Goal: Task Accomplishment & Management: Complete application form

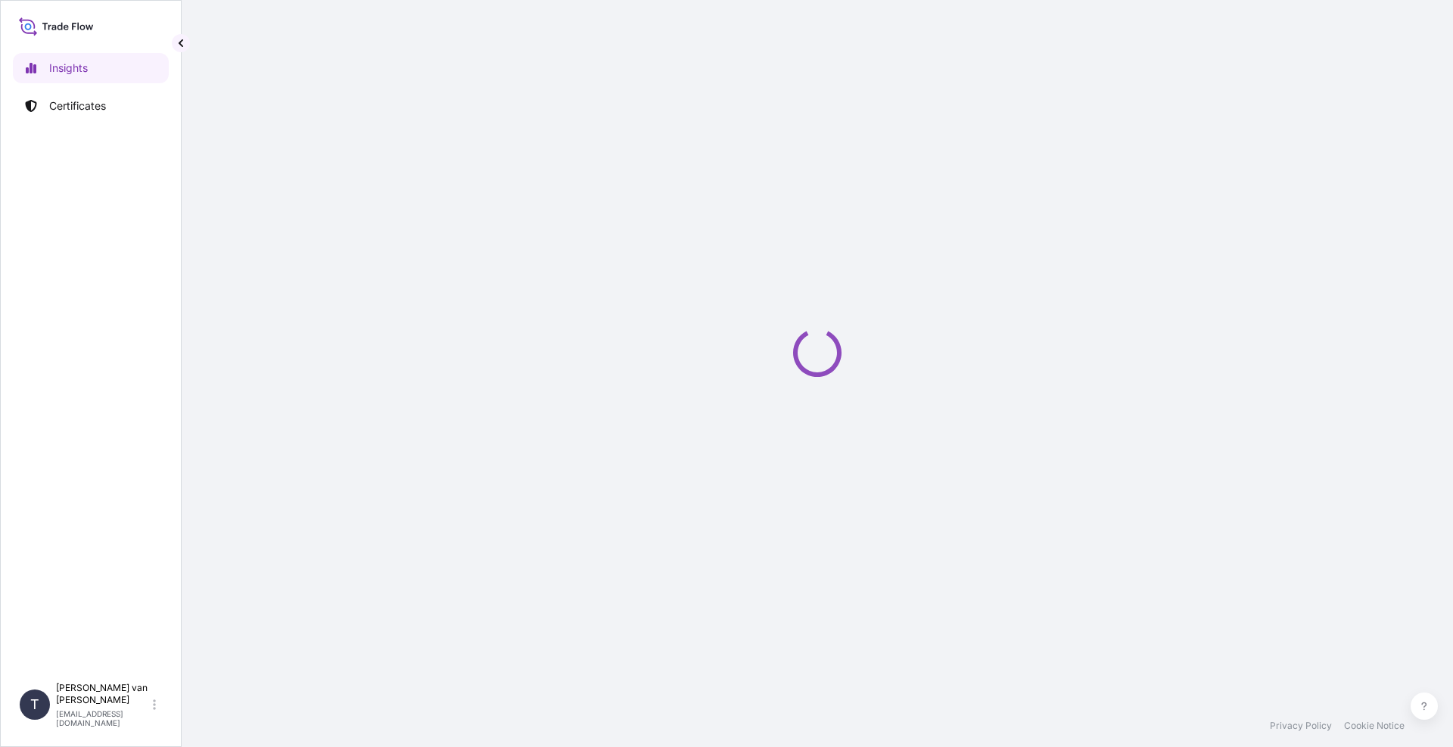
select select "2025"
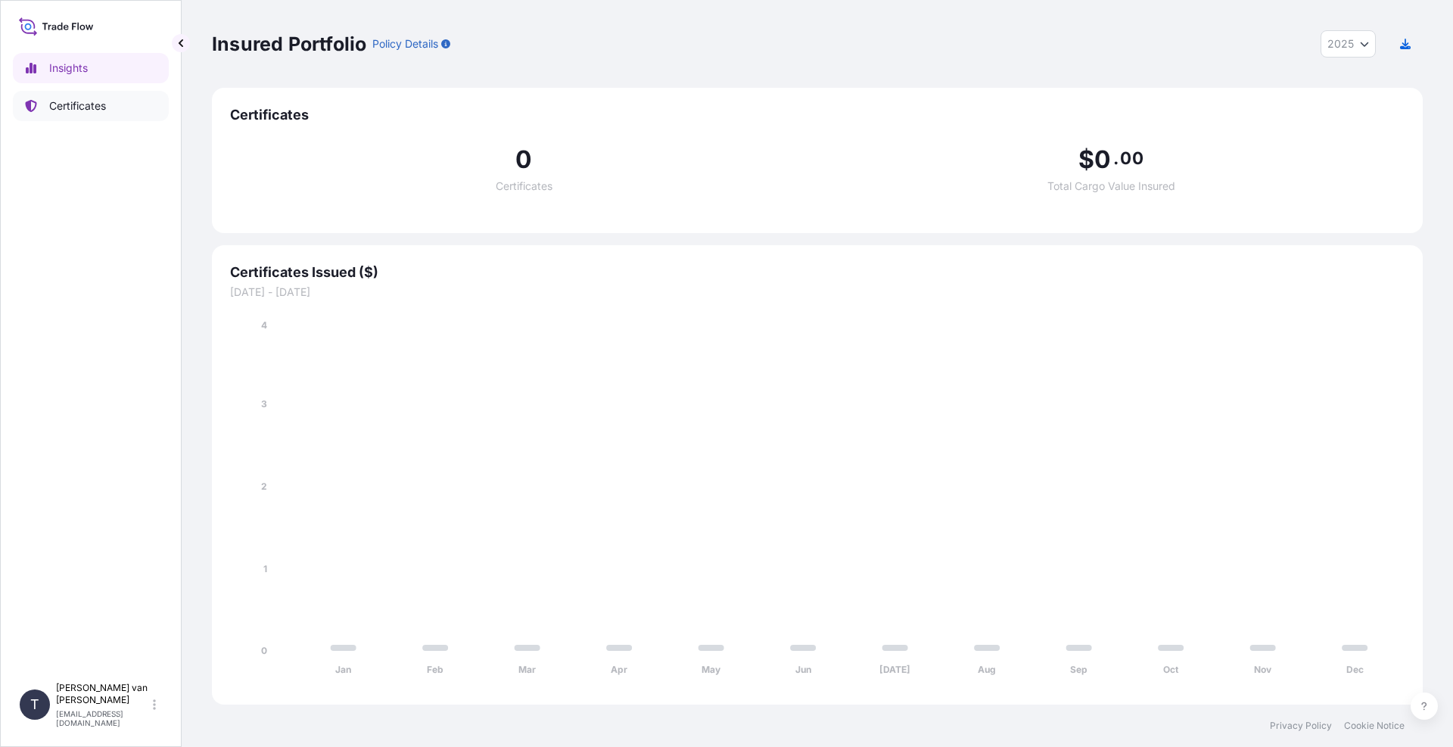
click at [98, 115] on link "Certificates" at bounding box center [91, 106] width 156 height 30
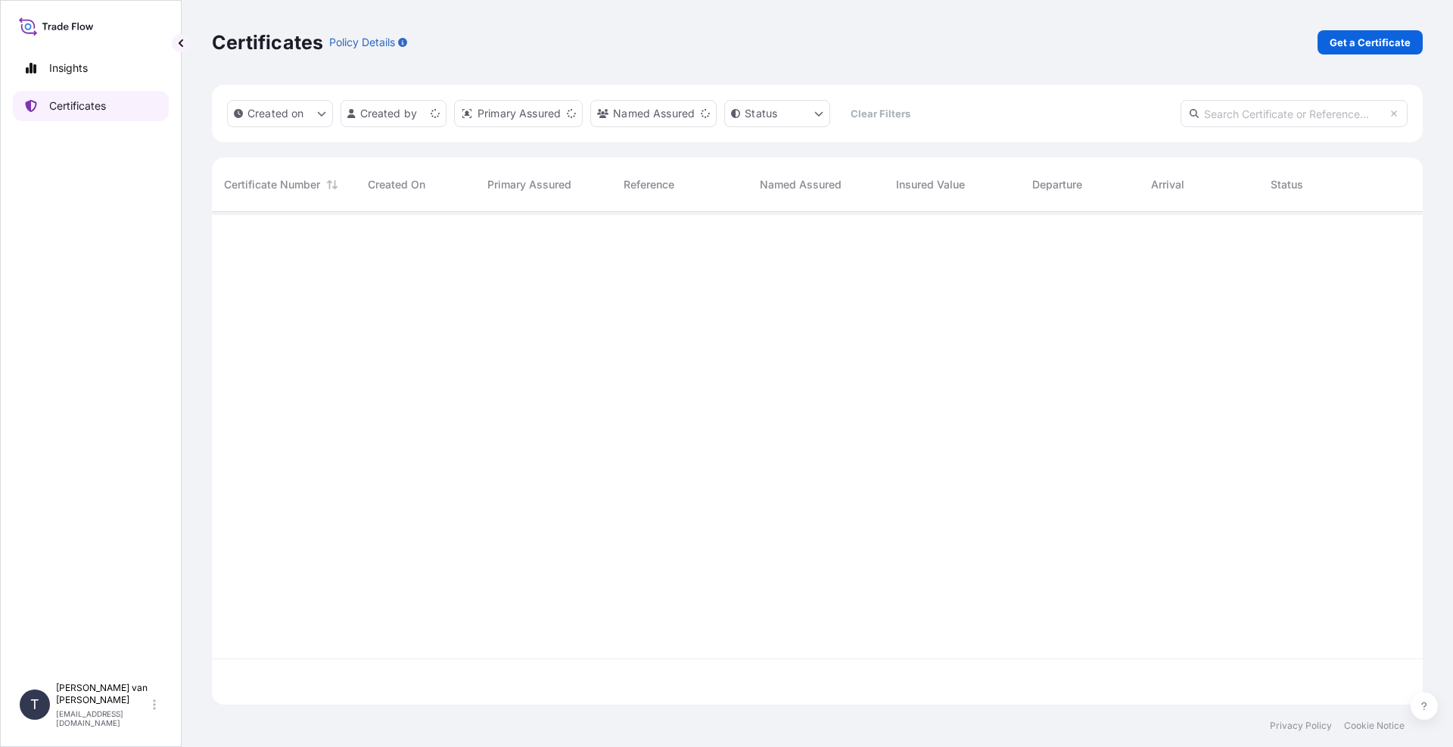
scroll to position [490, 1200]
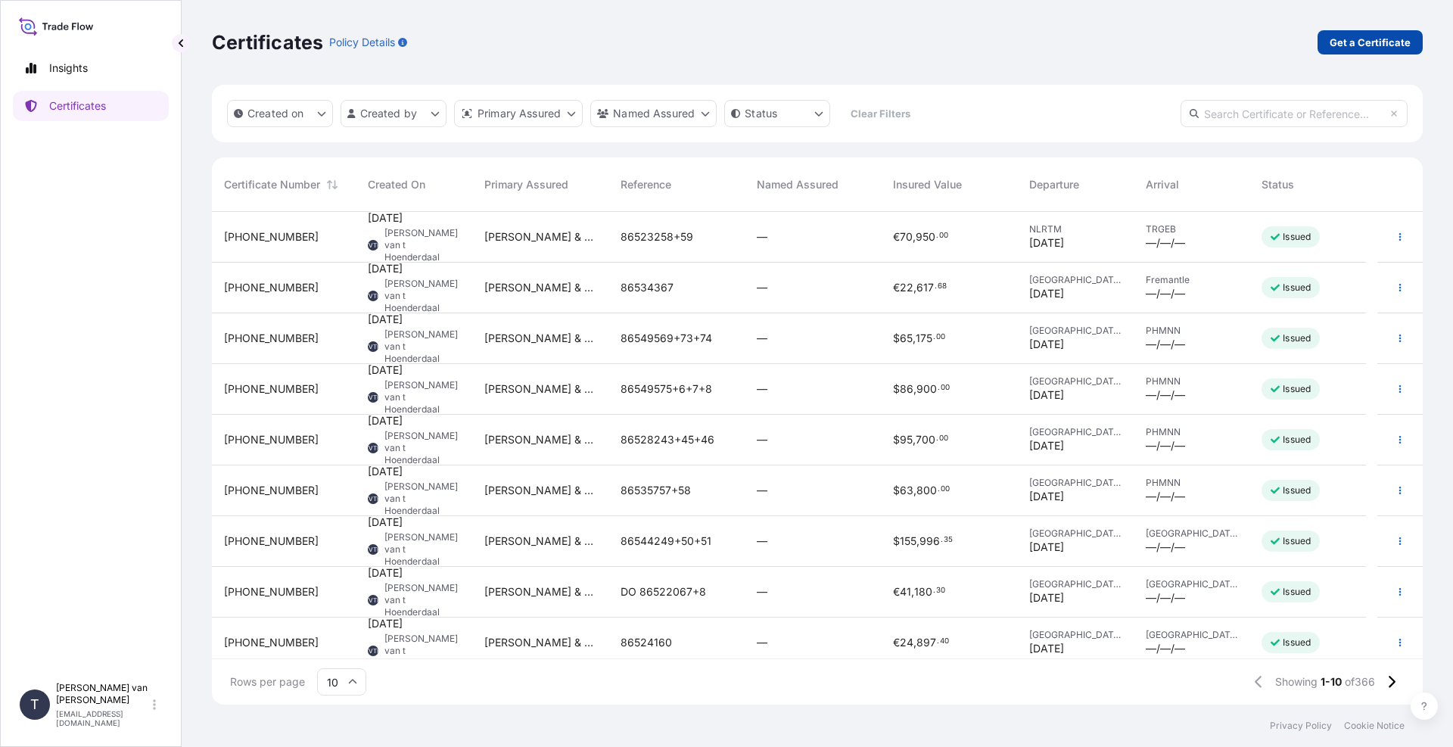
click at [1396, 52] on link "Get a Certificate" at bounding box center [1370, 42] width 105 height 24
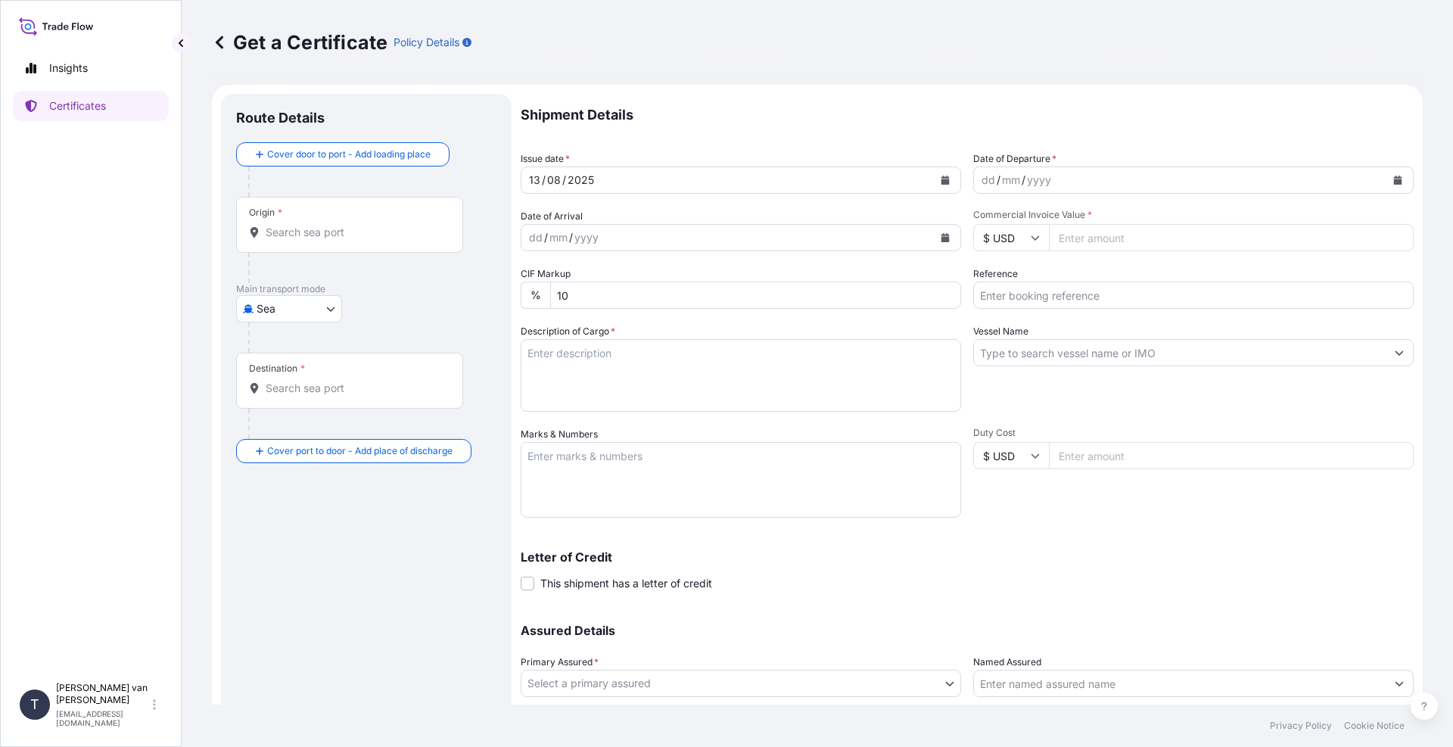
click at [283, 229] on input "Origin *" at bounding box center [355, 232] width 179 height 15
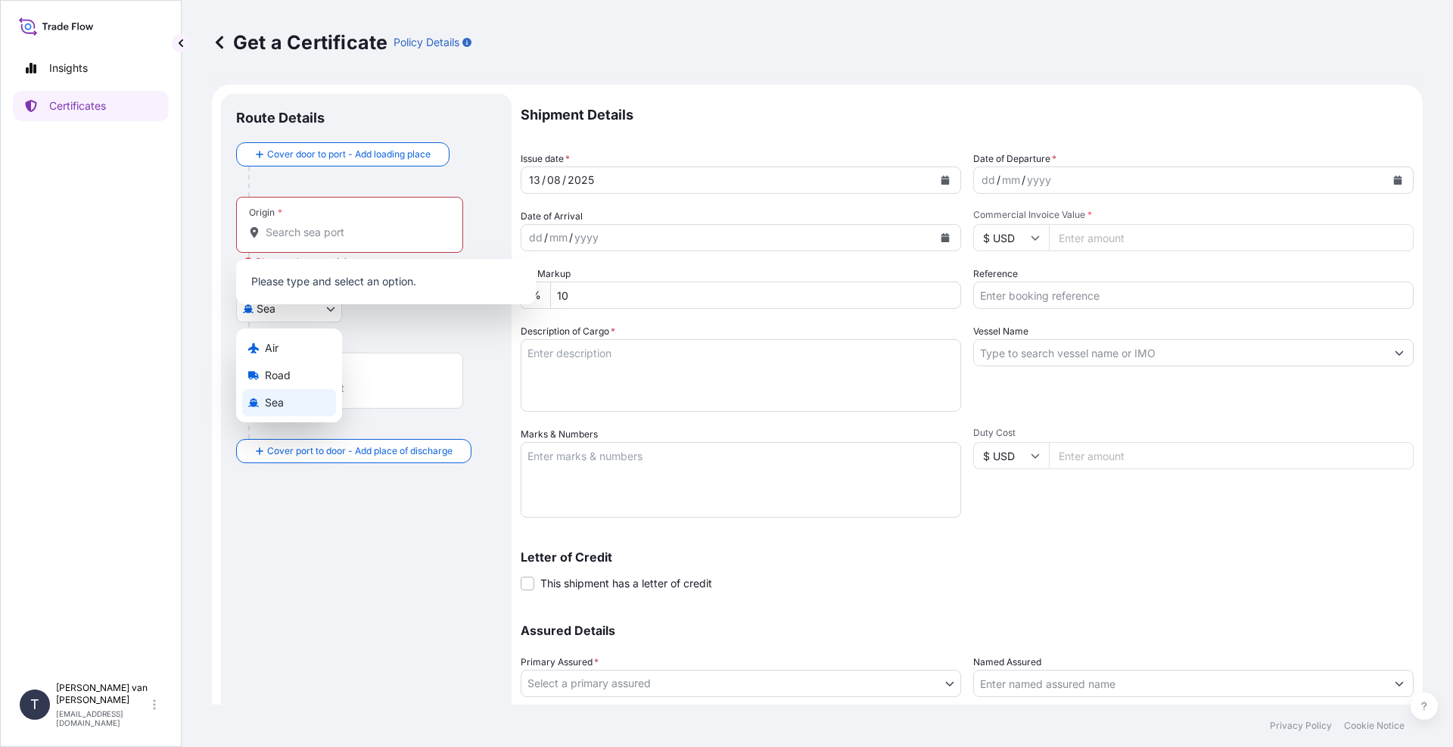
click at [273, 321] on body "0 options available. Insights Certificates T [PERSON_NAME] van t Hoenderdaal [E…" at bounding box center [726, 373] width 1453 height 747
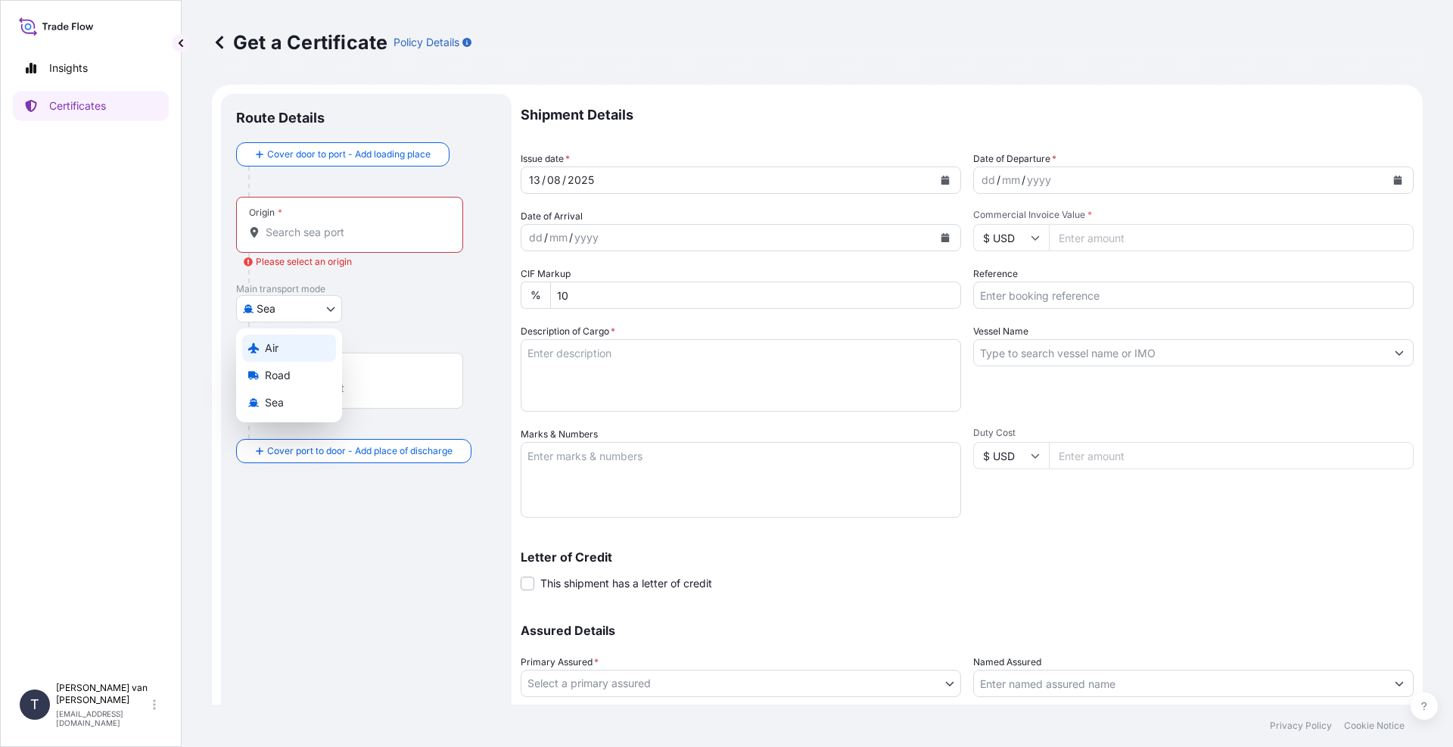
click at [288, 346] on div "Air" at bounding box center [289, 348] width 94 height 27
select select "Air"
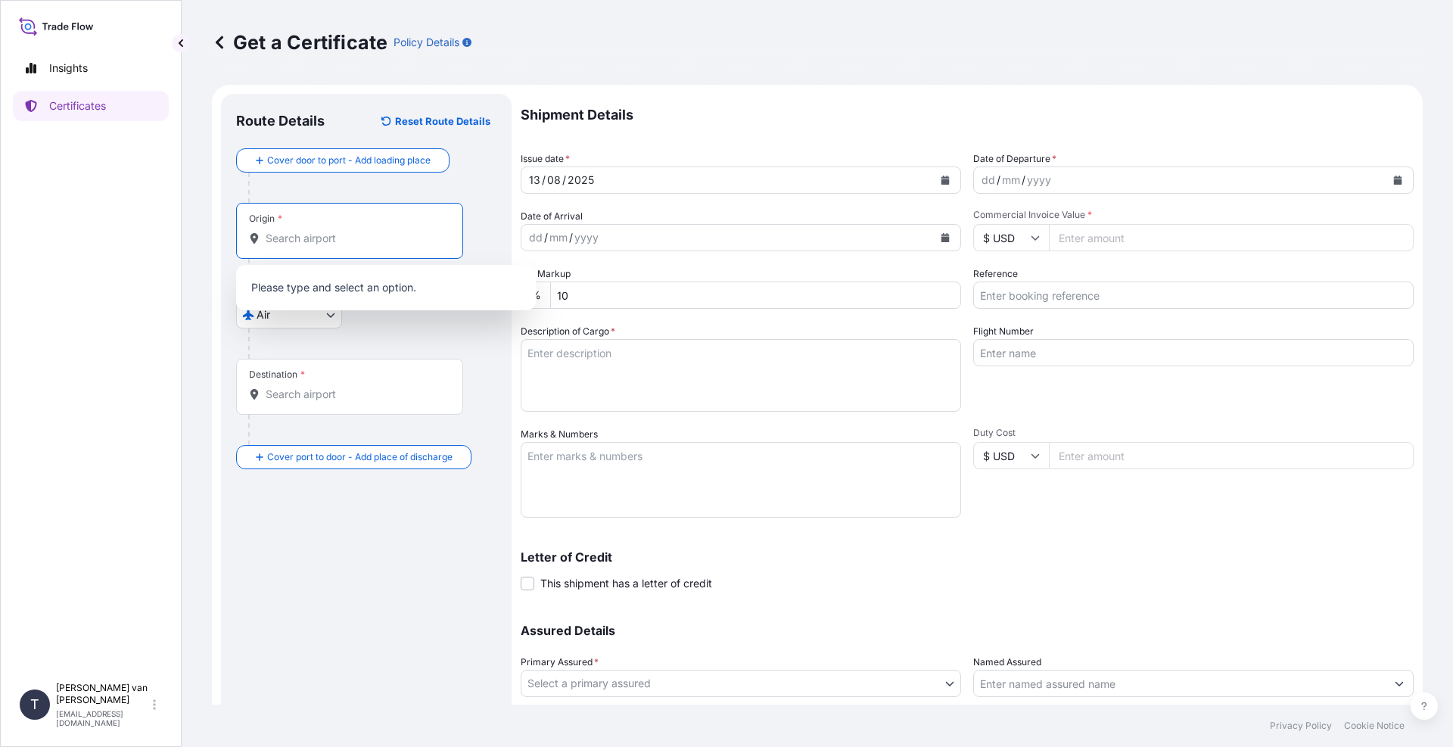
click at [322, 241] on input "Origin *" at bounding box center [355, 238] width 179 height 15
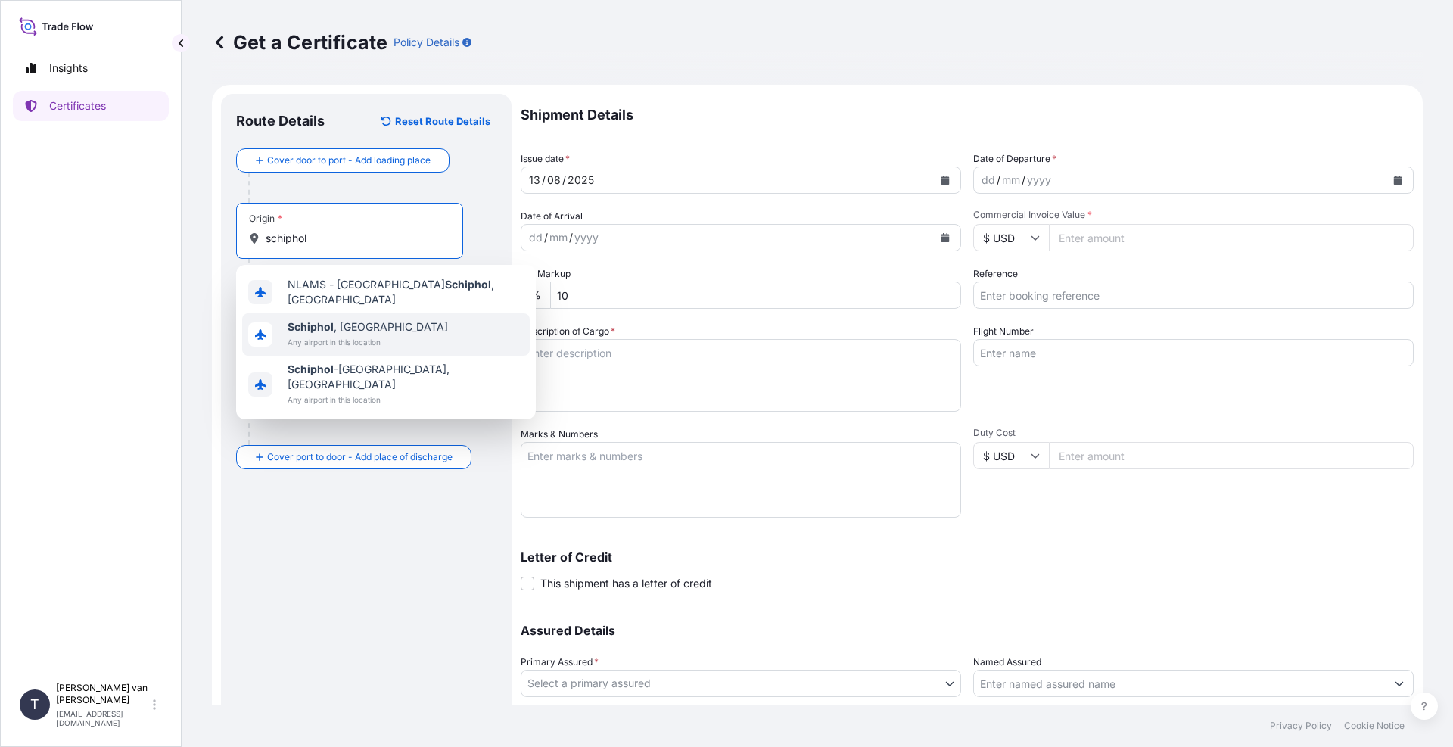
click at [315, 322] on b "Schiphol" at bounding box center [311, 326] width 46 height 13
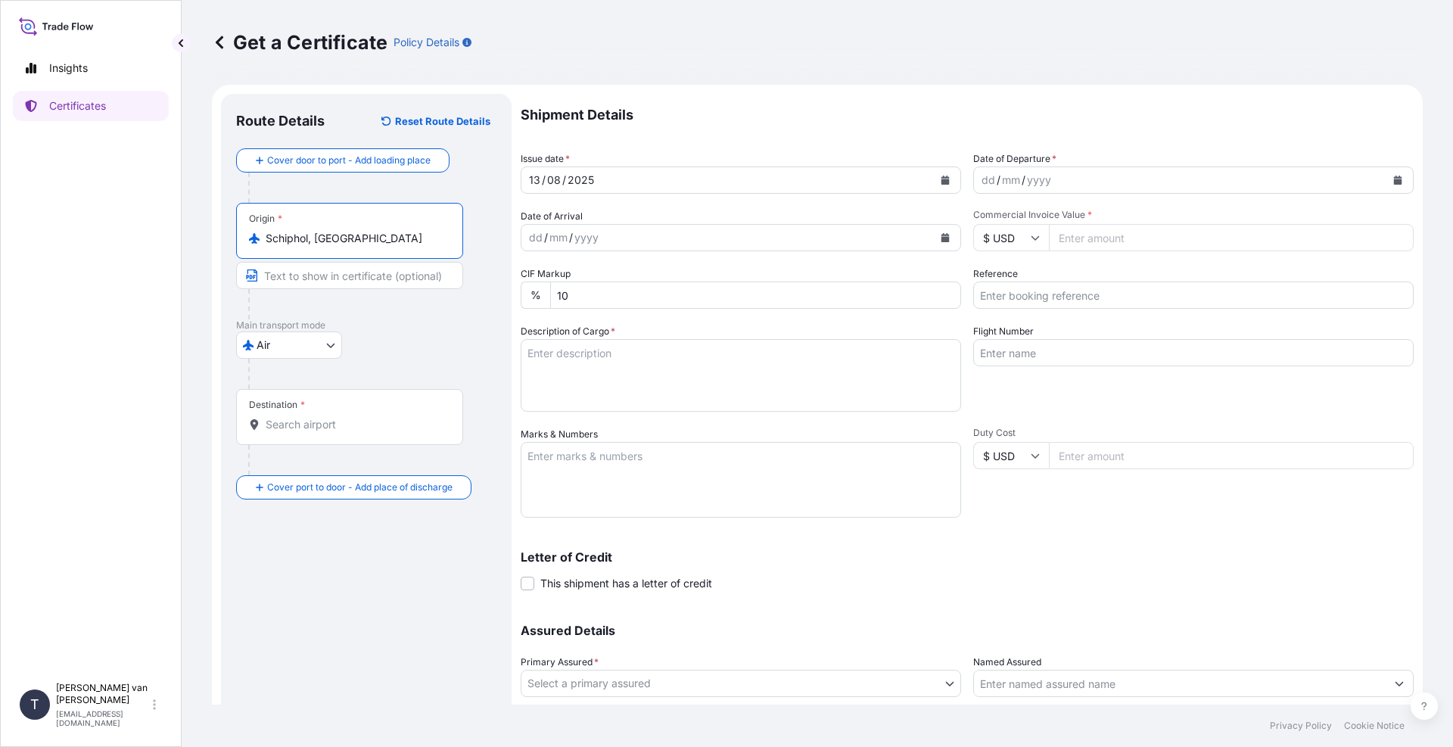
type input "Schiphol, [GEOGRAPHIC_DATA]"
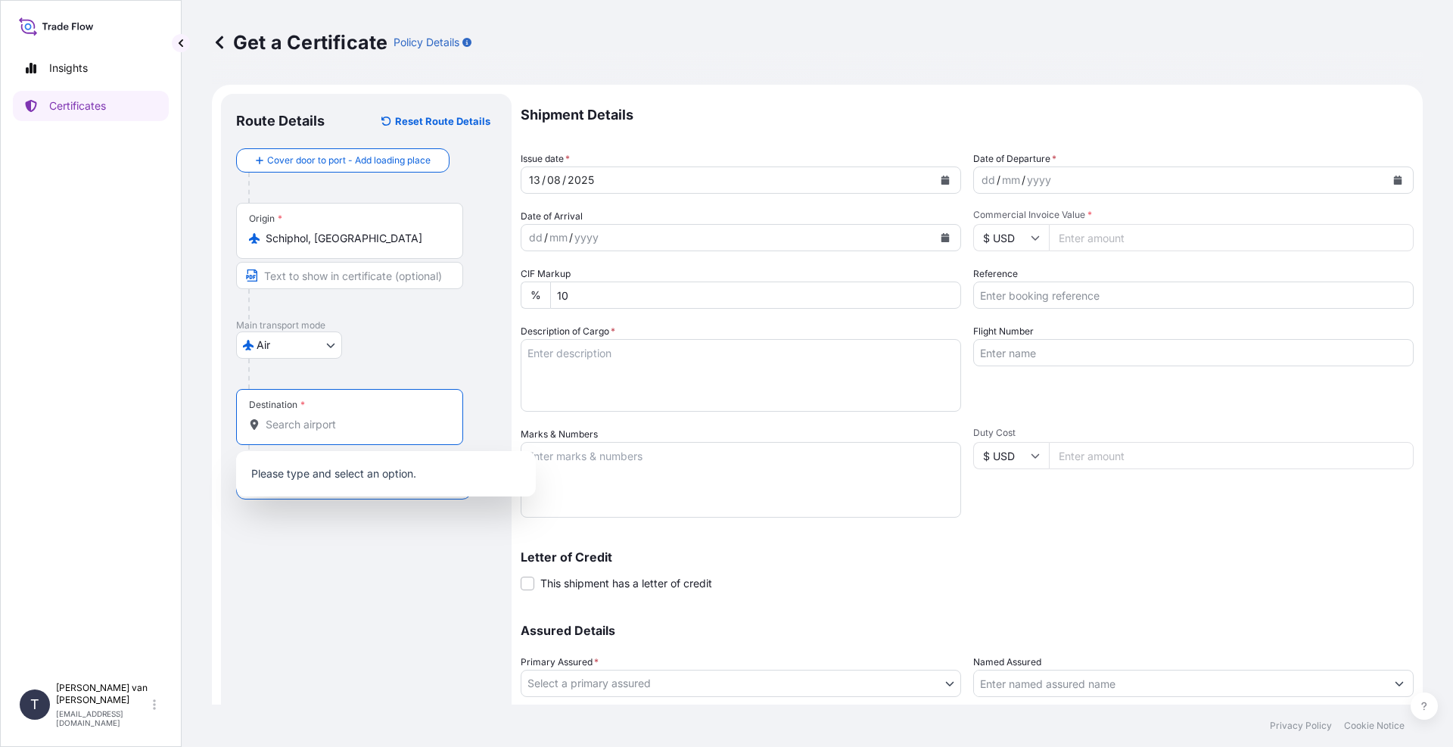
click at [323, 425] on input "Destination *" at bounding box center [355, 424] width 179 height 15
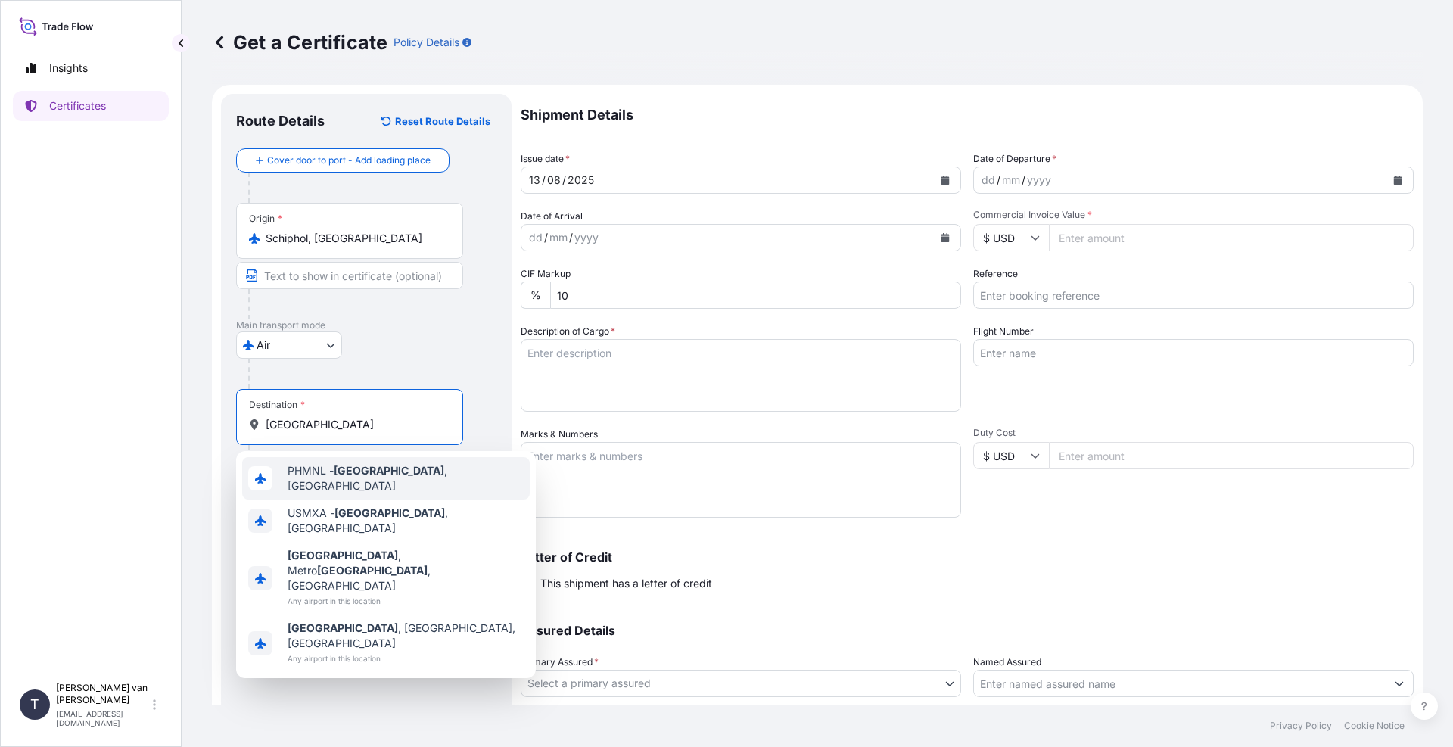
click at [377, 475] on span "PHMNL - [GEOGRAPHIC_DATA] , [GEOGRAPHIC_DATA]" at bounding box center [406, 478] width 236 height 30
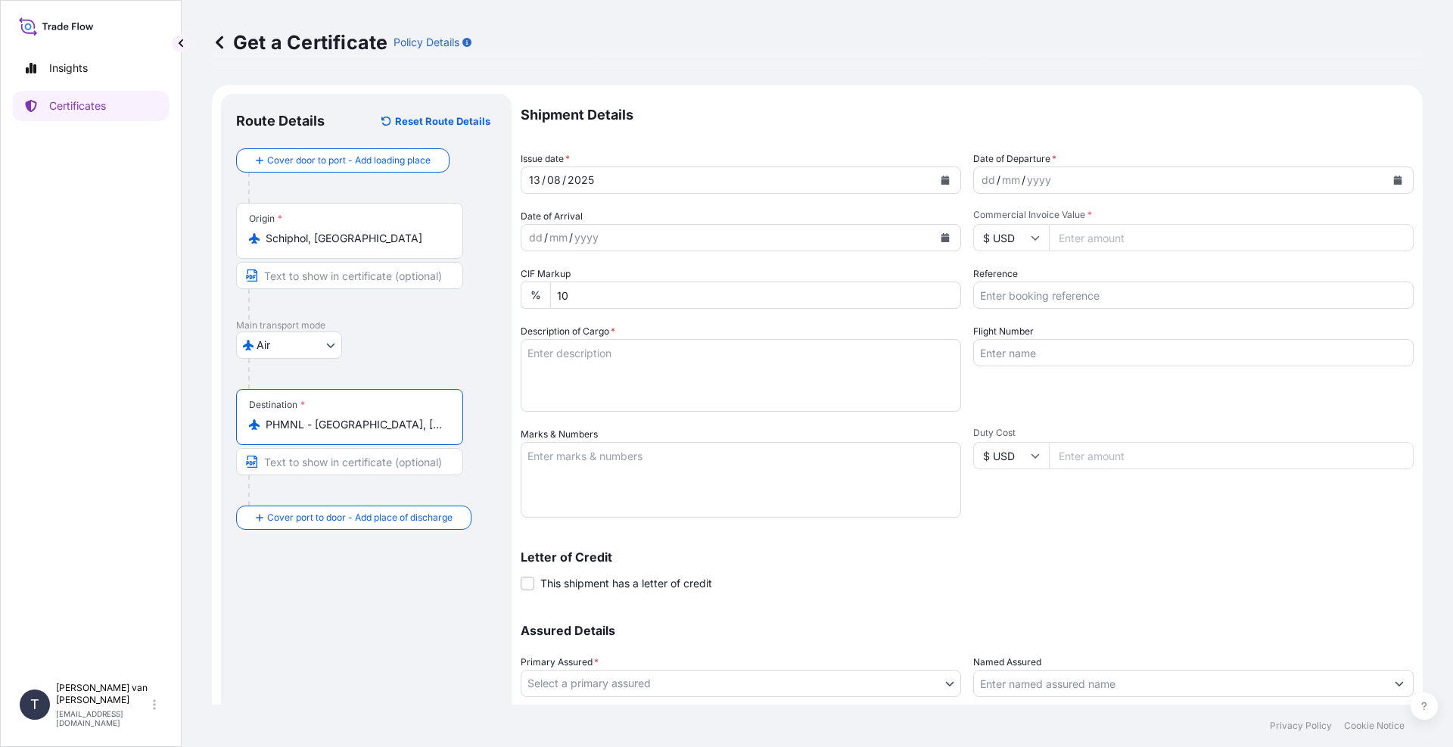
type input "PHMNL - [GEOGRAPHIC_DATA], [GEOGRAPHIC_DATA]"
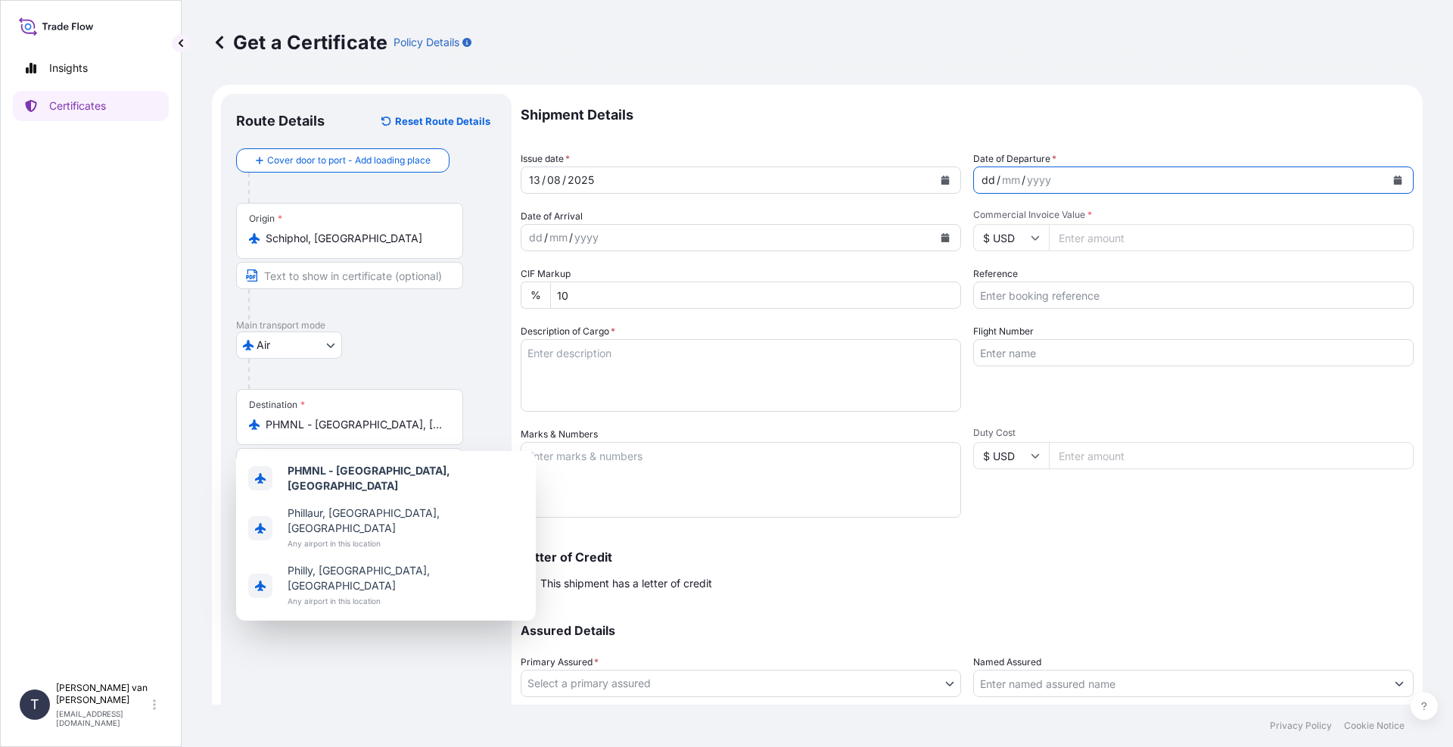
click at [980, 185] on div "dd" at bounding box center [988, 180] width 17 height 18
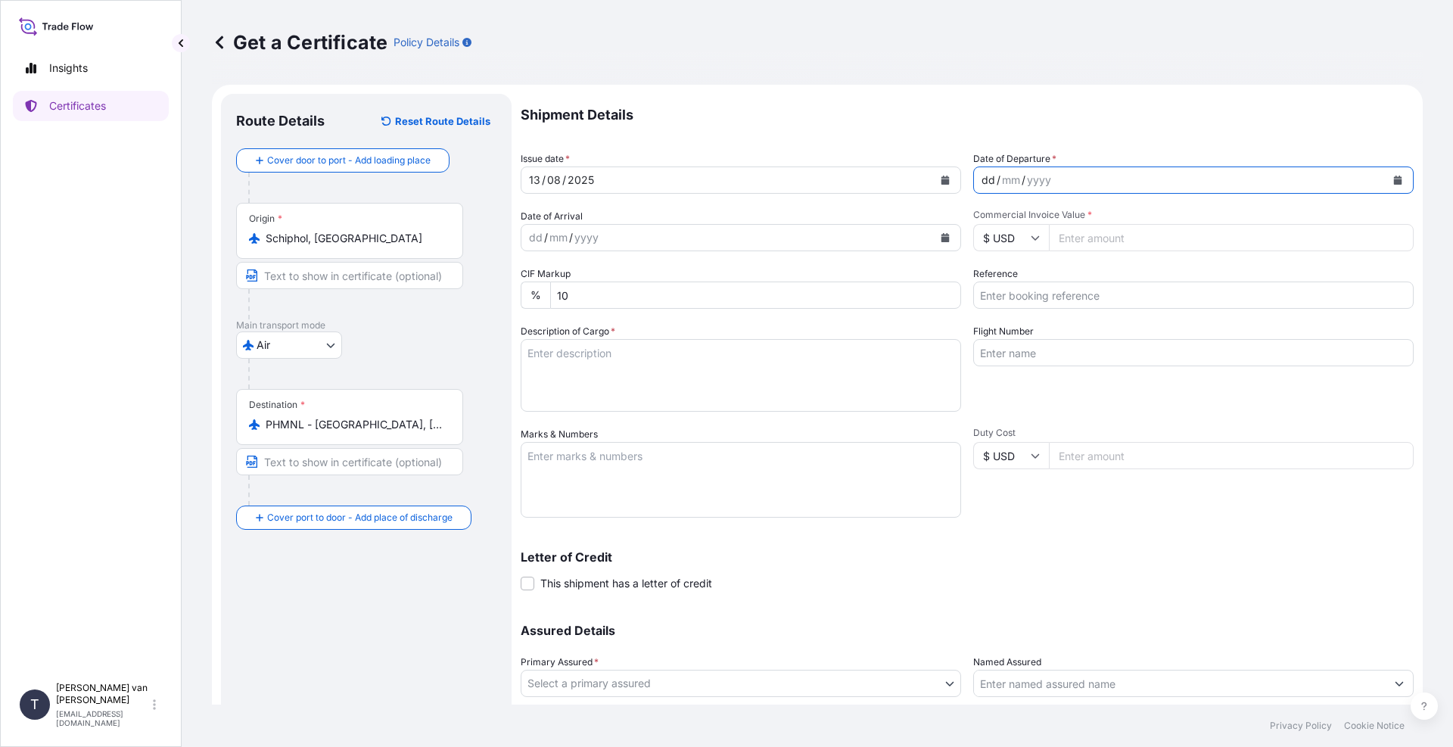
click at [1394, 177] on icon "Calendar" at bounding box center [1398, 180] width 8 height 9
click at [980, 176] on div "dd" at bounding box center [988, 180] width 17 height 18
click at [1114, 232] on input "Commercial Invoice Value *" at bounding box center [1231, 237] width 365 height 27
type input "3483"
type input "3483.2"
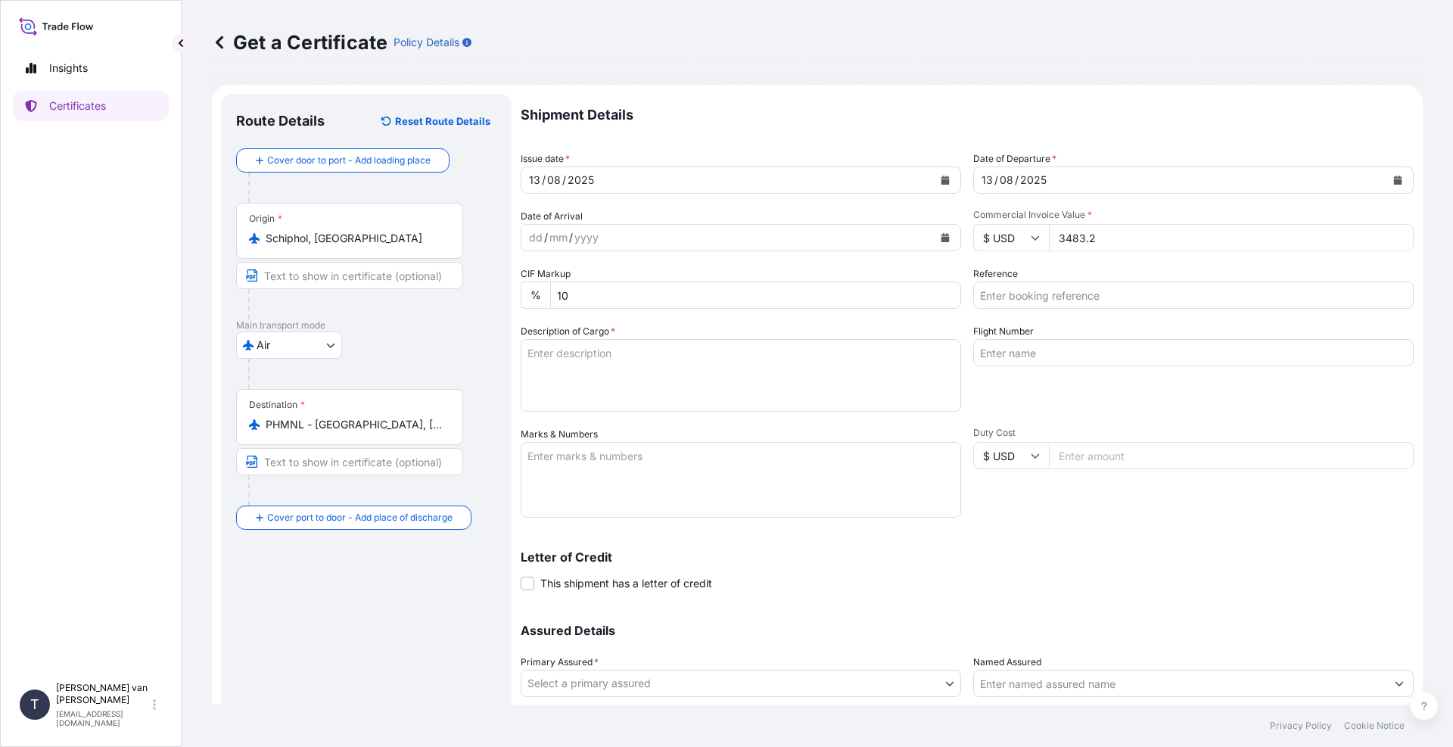
click at [1001, 301] on input "Reference" at bounding box center [1193, 295] width 441 height 27
type input "86562604"
click at [540, 402] on textarea "Description of Cargo *" at bounding box center [741, 375] width 441 height 73
click at [667, 360] on textarea "Description of Cargo *" at bounding box center [741, 375] width 441 height 73
type textarea "7"
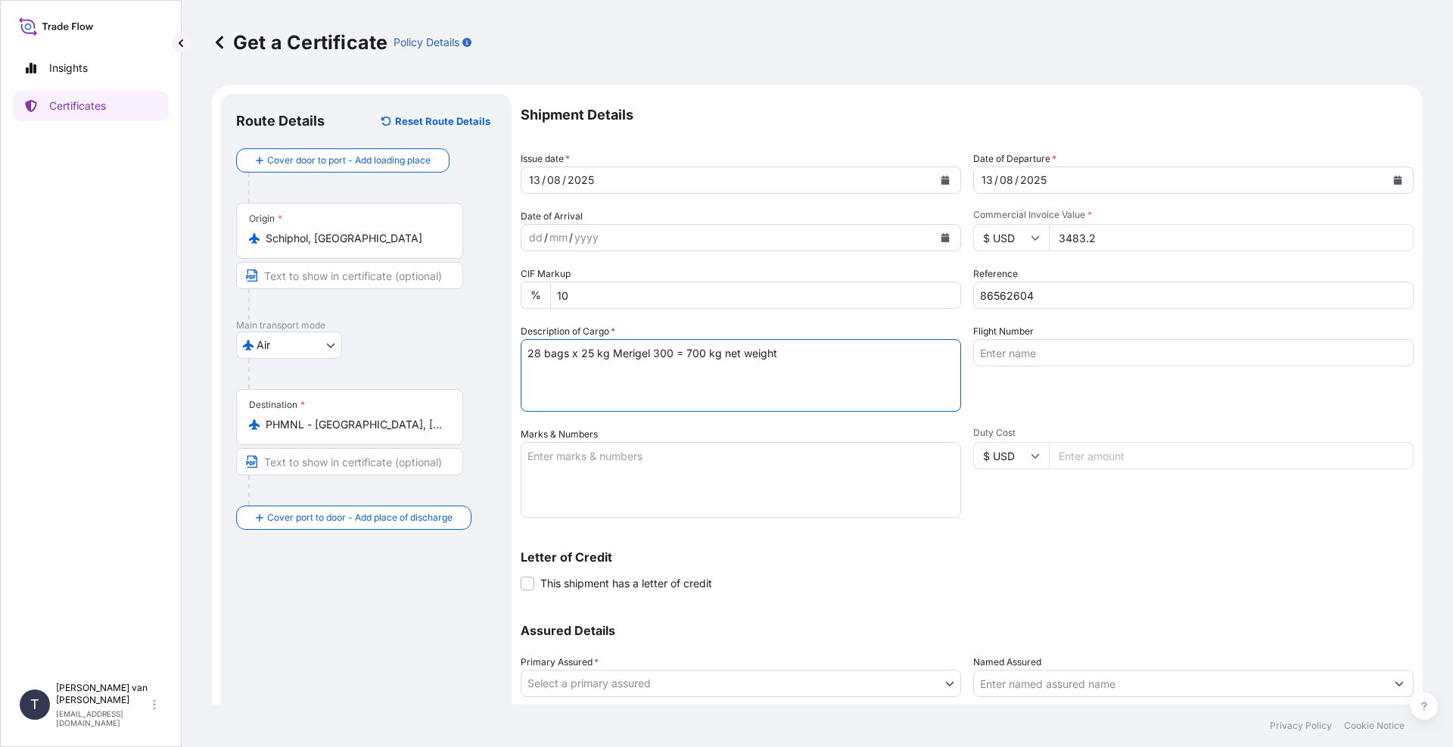
type textarea "28 bags x 25 kg Merigel 300 = 700 kg net weight"
click at [571, 476] on textarea "Marks & Numbers" at bounding box center [741, 480] width 441 height 76
type textarea "2"
click at [674, 497] on textarea "DO: 86562604 SO:" at bounding box center [741, 480] width 441 height 76
click at [528, 456] on textarea "DO: 86562604 SO: 2581115 PO: 65880" at bounding box center [741, 480] width 441 height 76
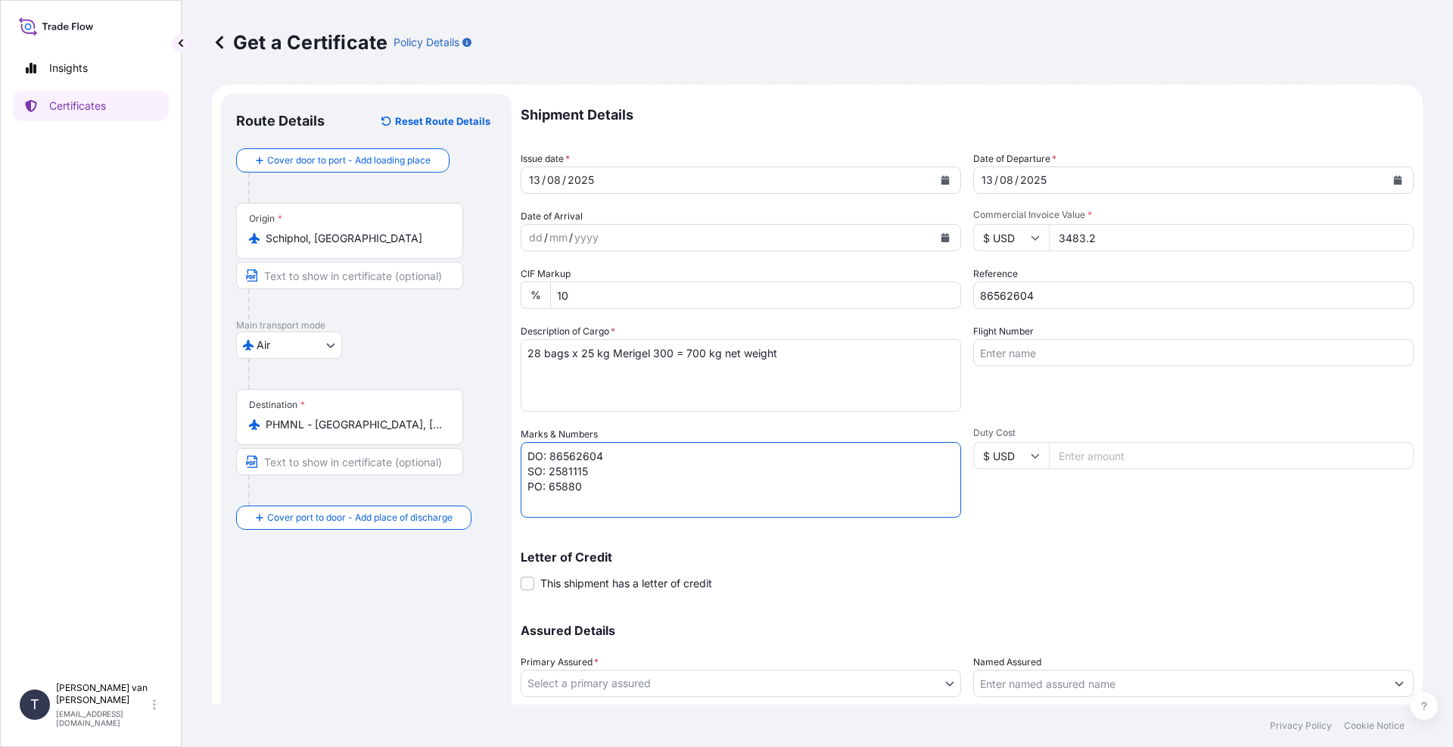
type textarea "DO: 86562604 SO: 2581115 PO: 65880"
click at [790, 377] on textarea "28 bags x 25 kg Merigel 300 = 700 kg net weight" at bounding box center [741, 375] width 441 height 73
click at [534, 457] on textarea "DO: 86562604 SO: 2581115 PO: 65880" at bounding box center [741, 480] width 441 height 76
click at [613, 386] on textarea "28 bags x 25 kg Merigel 300 = 700 kg net weight HSCODE: 35051090" at bounding box center [741, 375] width 441 height 73
click at [648, 374] on textarea "28 bags x 25 kg Merigel 300 = 700 kg net weight HSCODE: 35051090" at bounding box center [741, 375] width 441 height 73
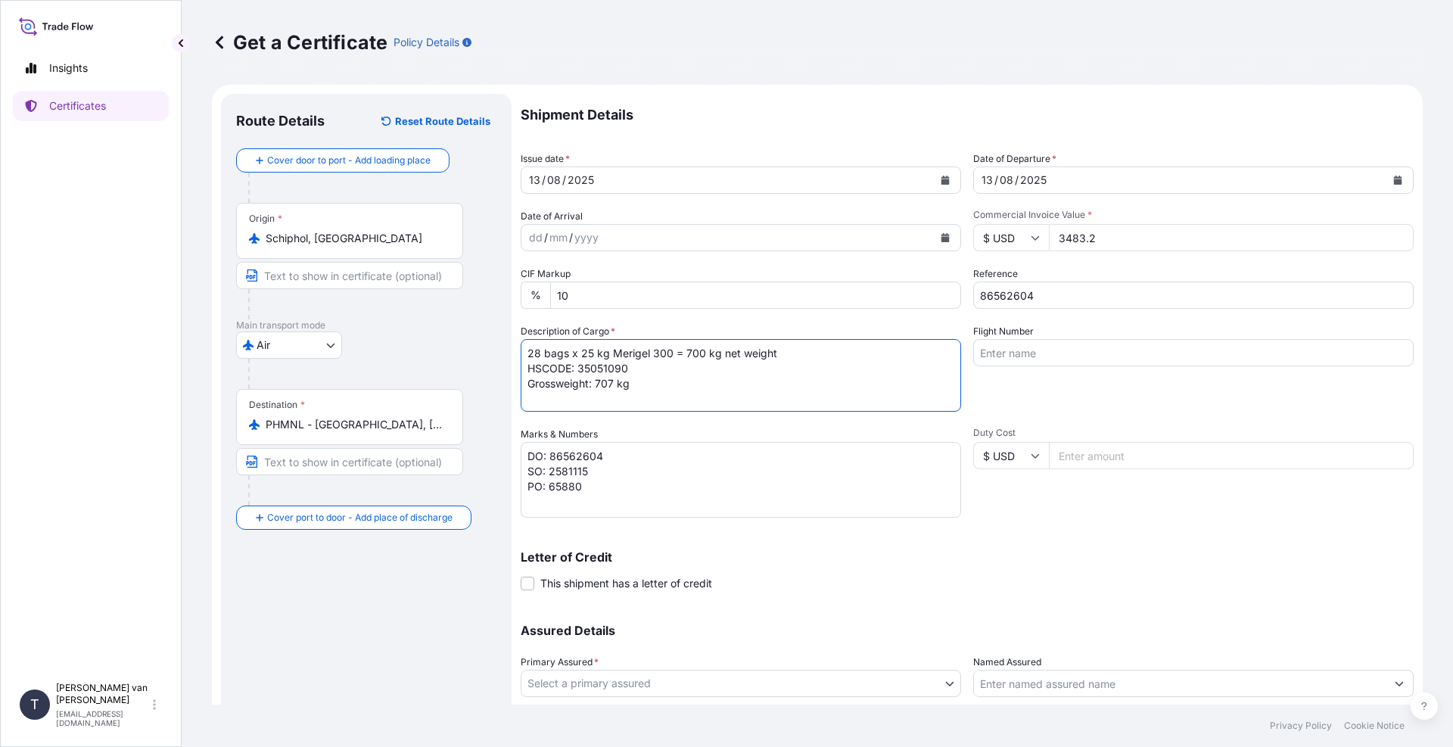
type textarea "28 bags x 25 kg Merigel 300 = 700 kg net weight HSCODE: 35051090 Grossweight: 7…"
click at [1023, 360] on input "Flight Number" at bounding box center [1193, 352] width 441 height 27
click at [1025, 354] on input "Flight Number" at bounding box center [1193, 352] width 441 height 27
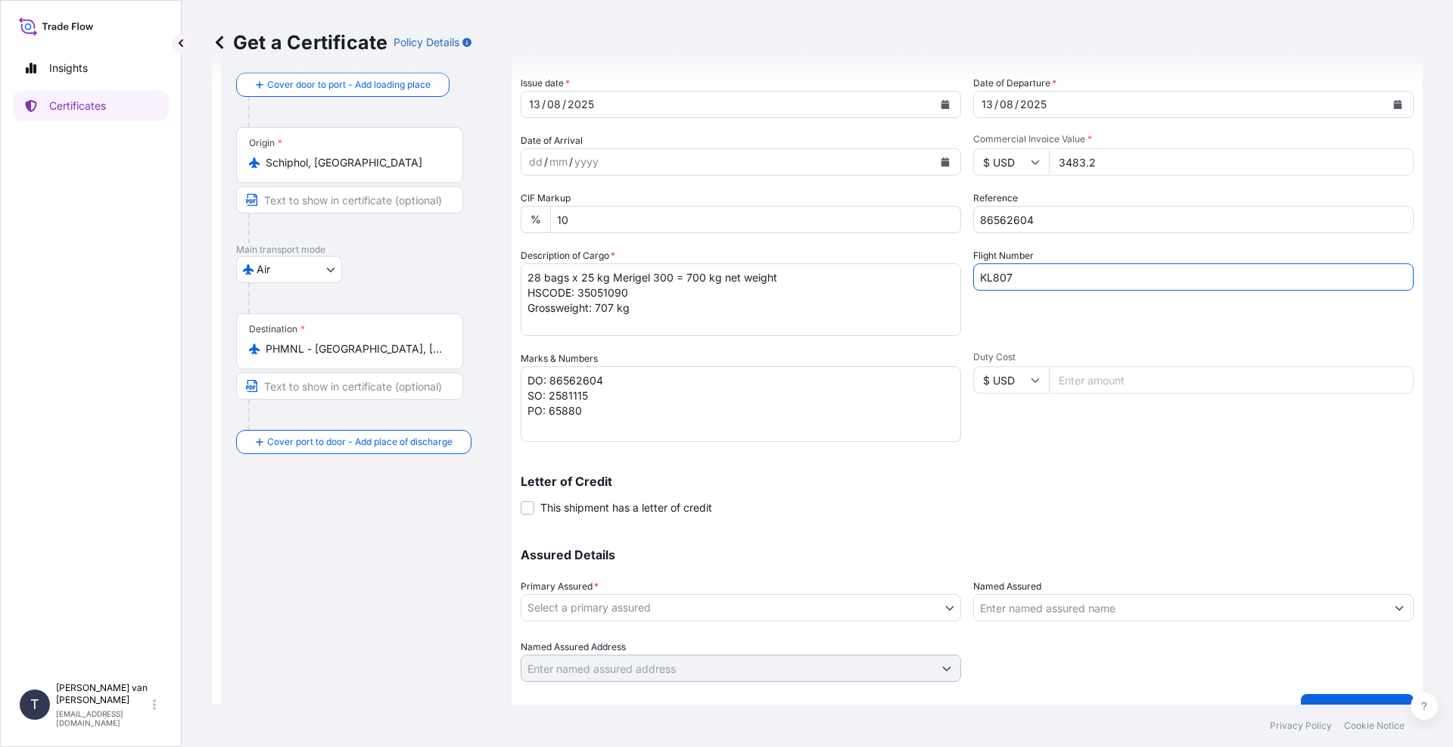
scroll to position [104, 0]
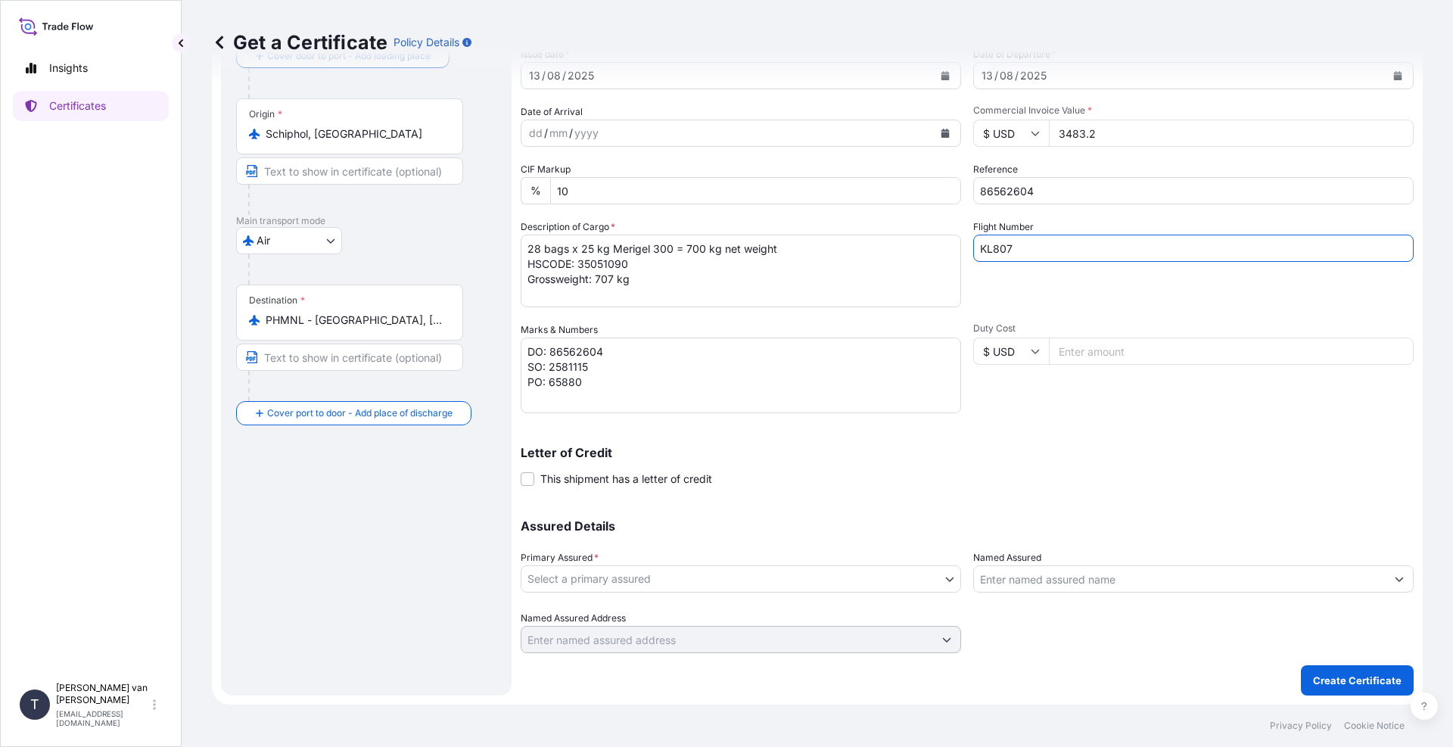
type input "KL807"
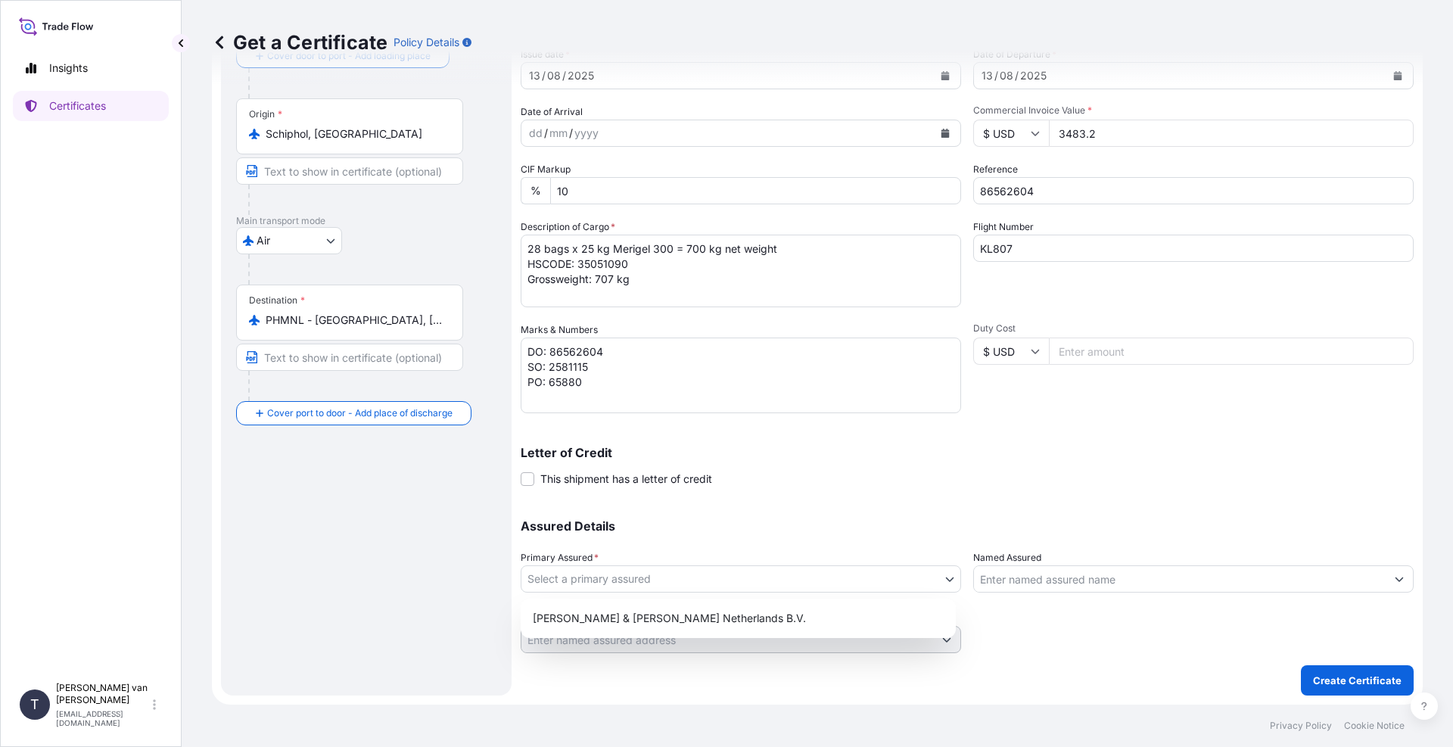
click at [591, 583] on body "Insights Certificates T [PERSON_NAME] van t Hoenderdaal [EMAIL_ADDRESS][DOMAIN_…" at bounding box center [726, 373] width 1453 height 747
click at [599, 625] on div "[PERSON_NAME] & [PERSON_NAME] Netherlands B.V." at bounding box center [738, 618] width 423 height 27
select select "31666"
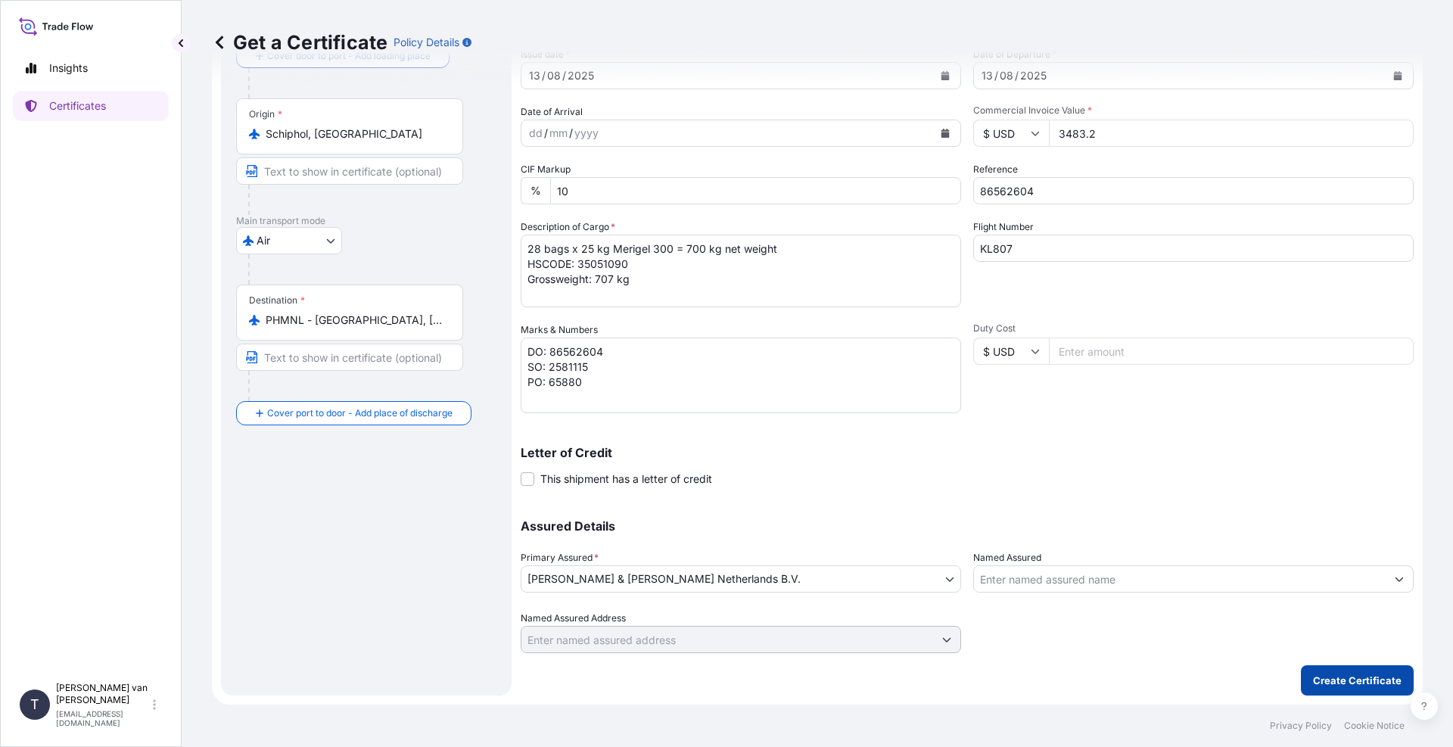
click at [1352, 684] on p "Create Certificate" at bounding box center [1357, 680] width 89 height 15
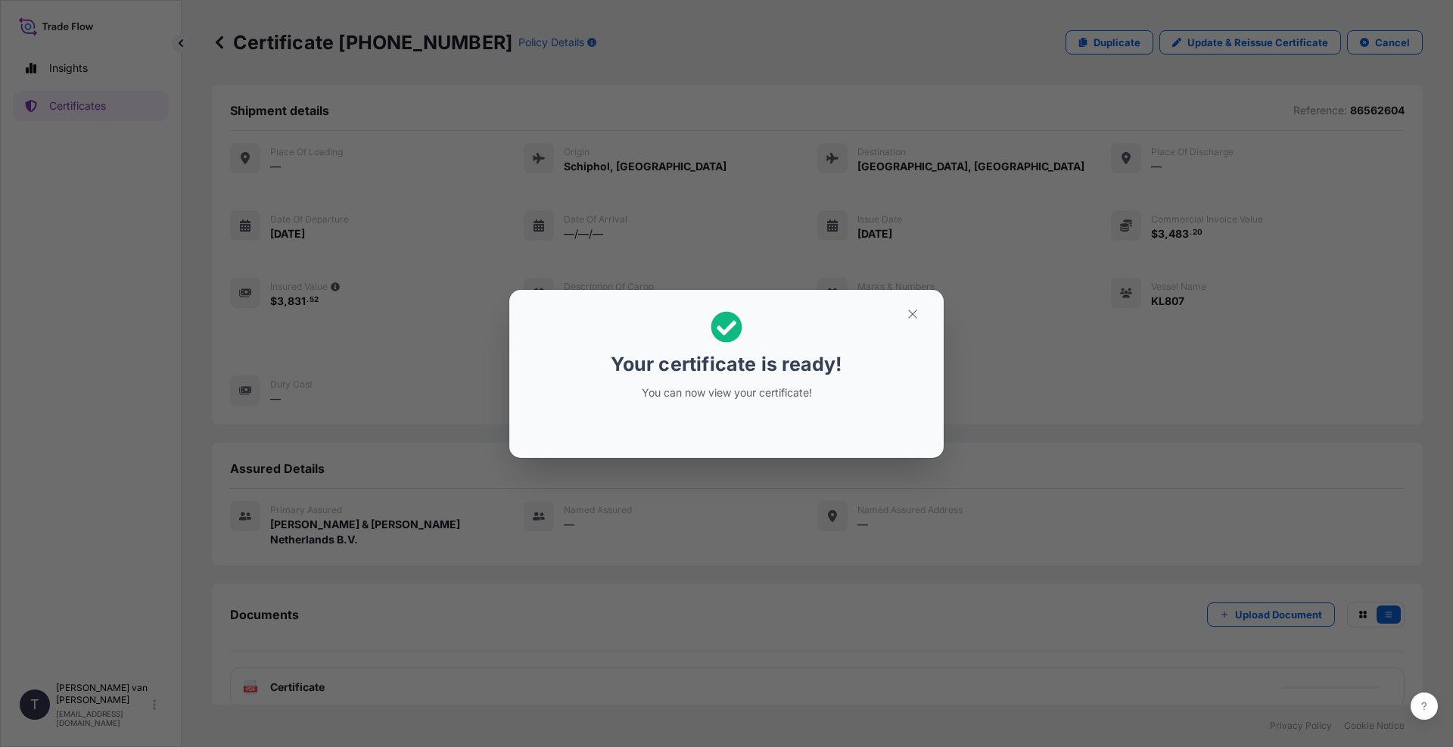
click at [746, 579] on div "Your certificate is ready! You can now view your certificate!" at bounding box center [726, 373] width 1453 height 747
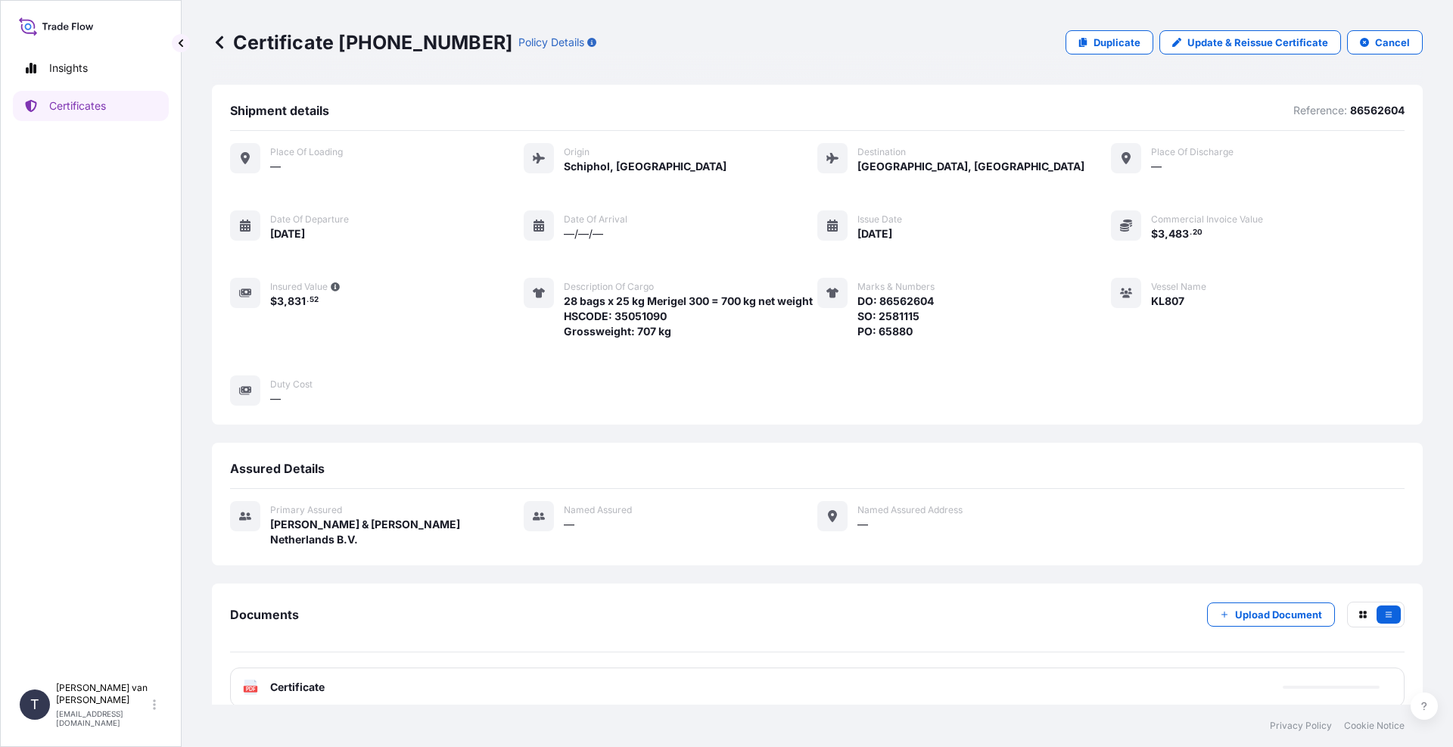
click at [279, 680] on span "Certificate" at bounding box center [297, 687] width 55 height 15
